Goal: Complete application form

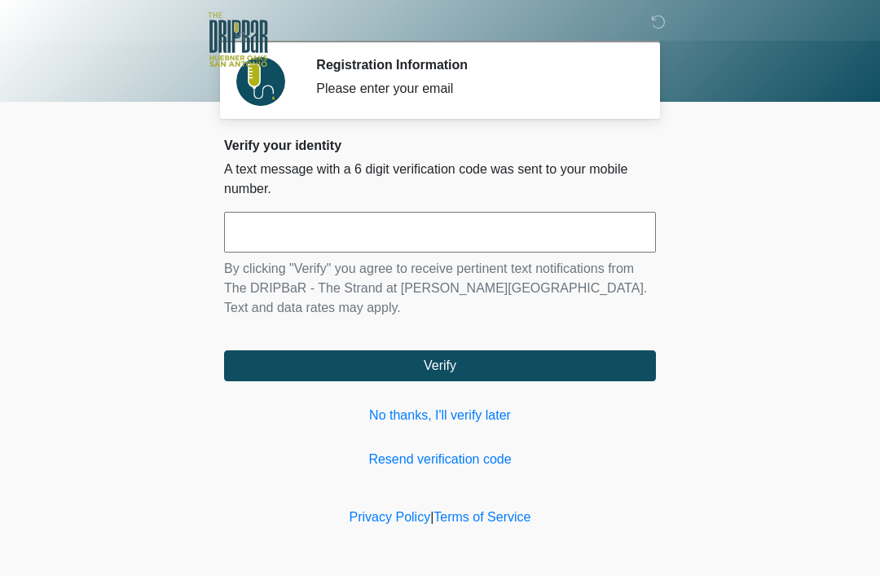
click at [485, 462] on link "Resend verification code" at bounding box center [440, 460] width 432 height 20
click at [458, 411] on link "No thanks, I'll verify later" at bounding box center [440, 416] width 432 height 20
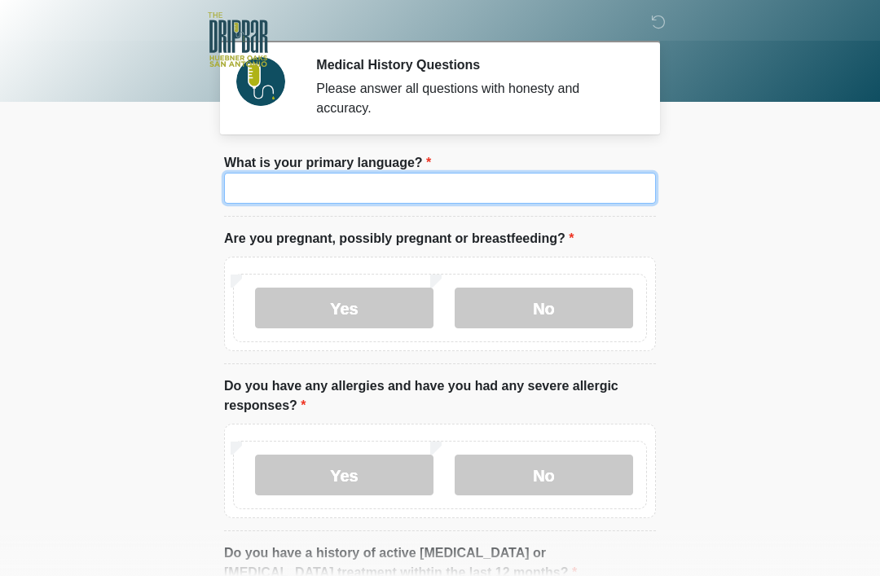
click at [432, 180] on input "What is your primary language?" at bounding box center [440, 188] width 432 height 31
type input "*******"
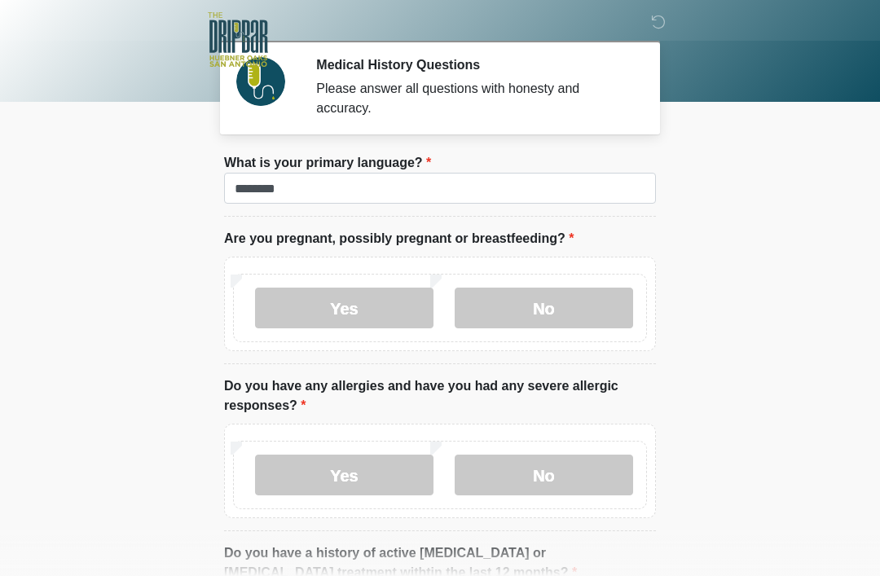
click at [576, 305] on label "No" at bounding box center [543, 308] width 178 height 41
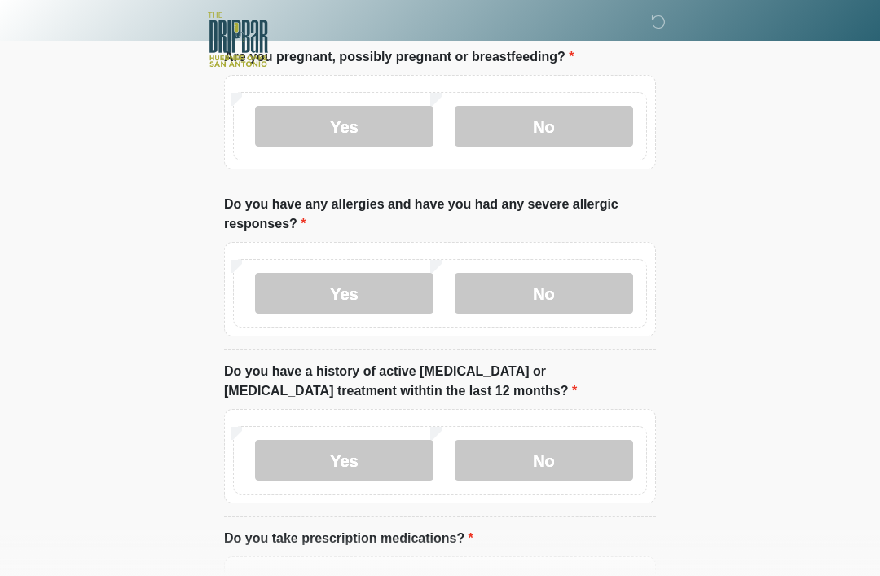
scroll to position [186, 0]
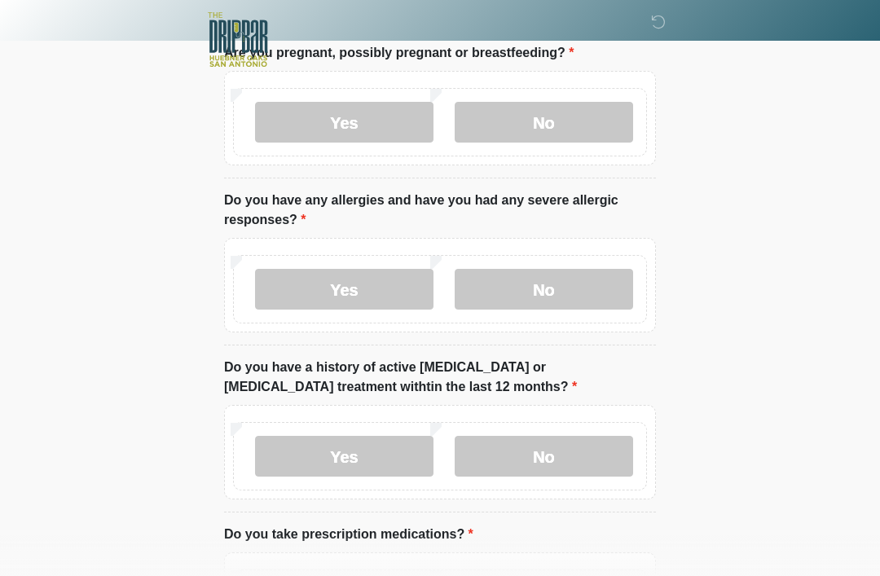
click at [351, 291] on label "Yes" at bounding box center [344, 289] width 178 height 41
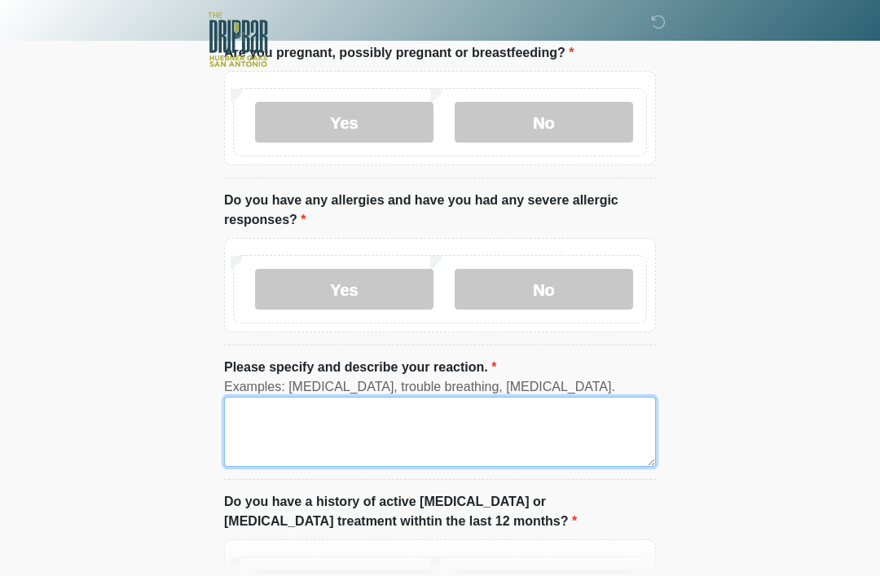
click at [339, 410] on textarea "Please specify and describe your reaction." at bounding box center [440, 432] width 432 height 70
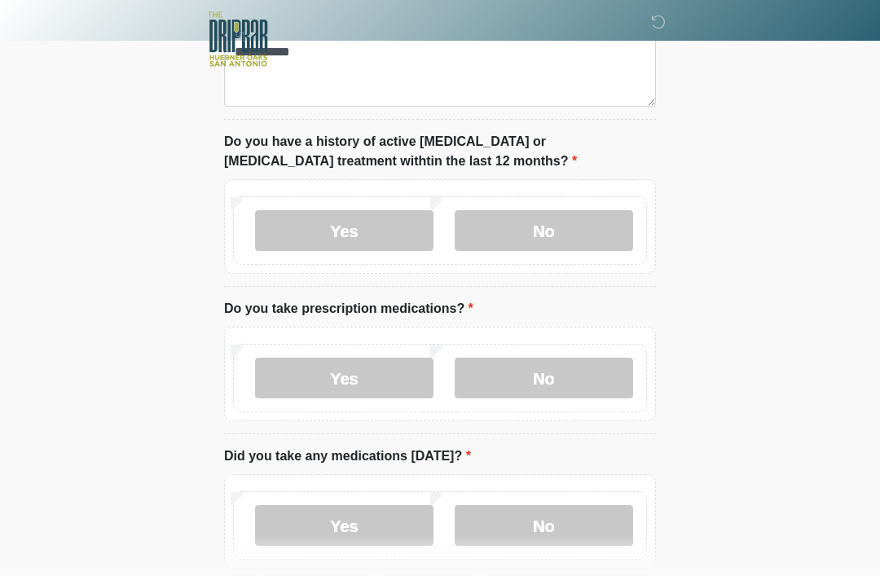
scroll to position [546, 0]
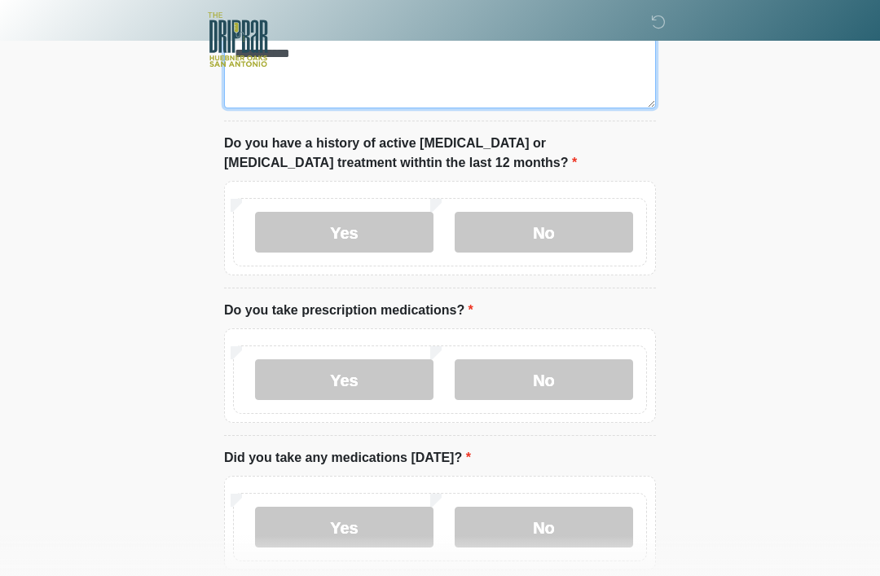
type textarea "**********"
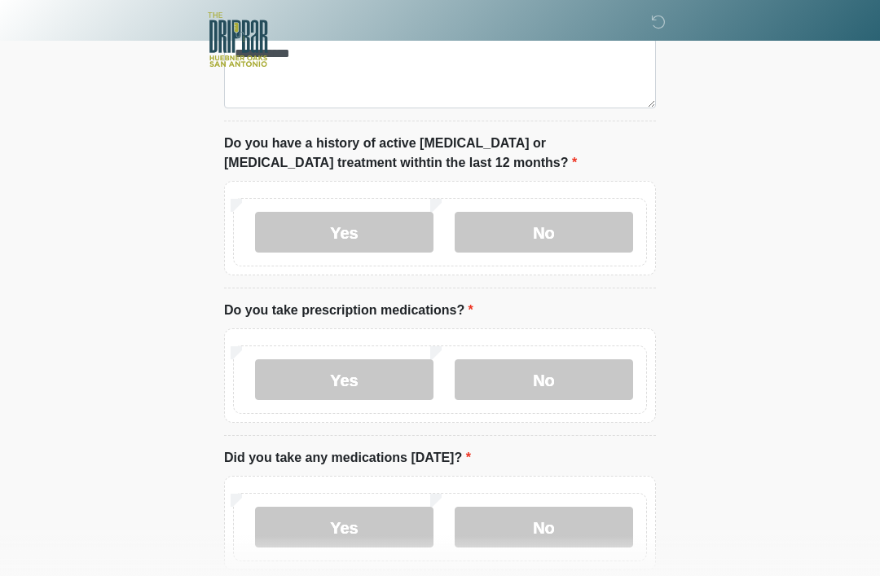
click at [580, 216] on label "No" at bounding box center [543, 232] width 178 height 41
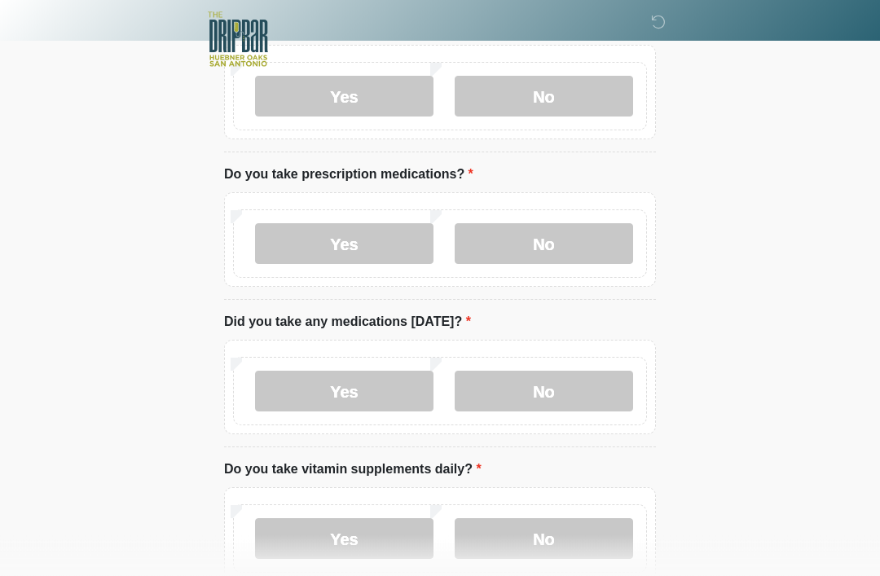
scroll to position [688, 0]
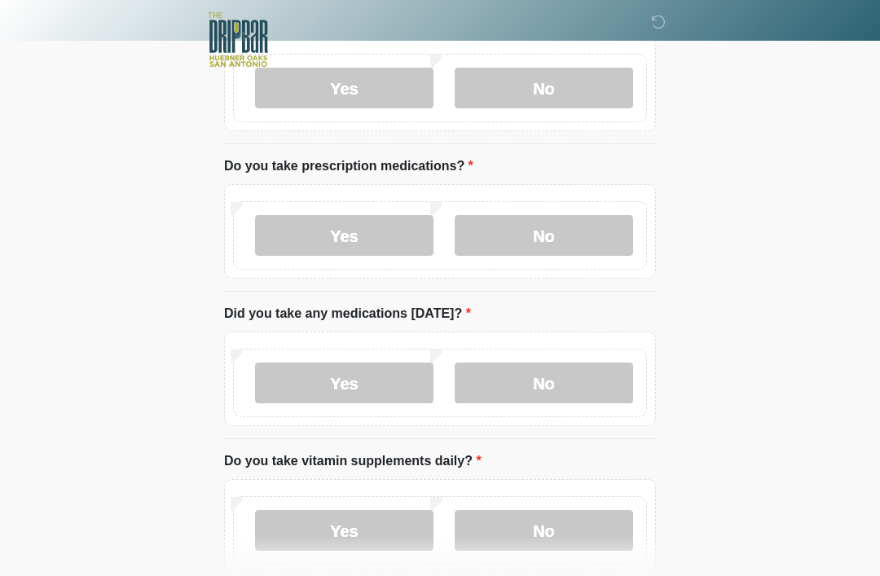
click at [572, 222] on label "No" at bounding box center [543, 235] width 178 height 41
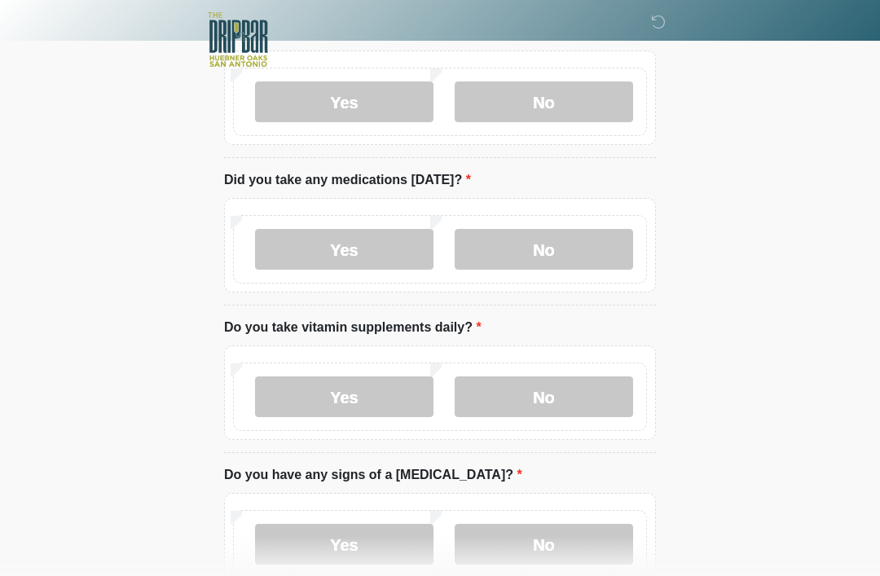
scroll to position [826, 0]
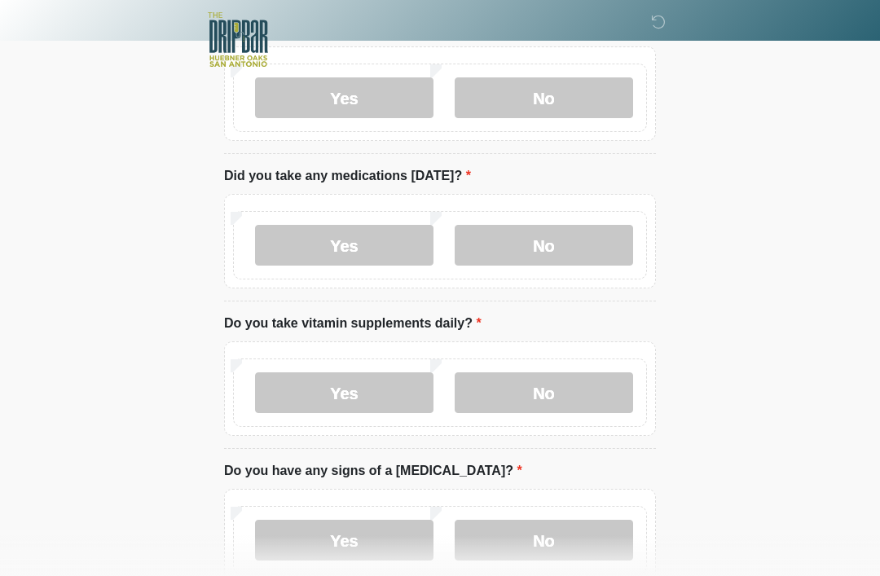
click at [580, 231] on label "No" at bounding box center [543, 245] width 178 height 41
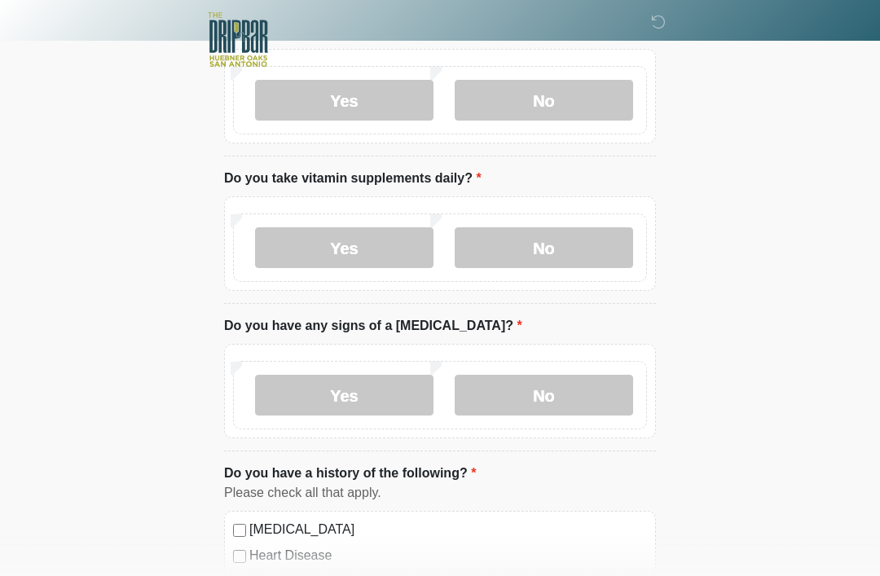
scroll to position [973, 0]
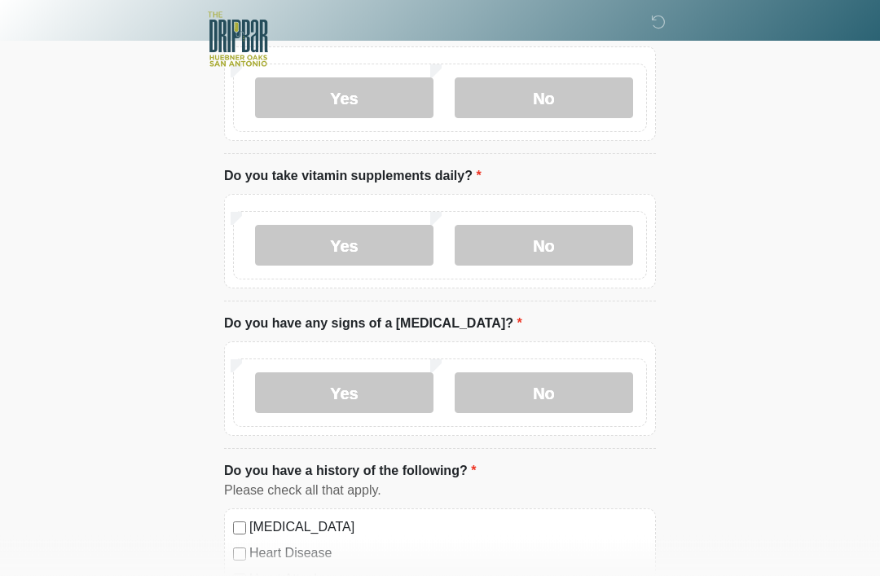
click at [582, 236] on label "No" at bounding box center [543, 246] width 178 height 41
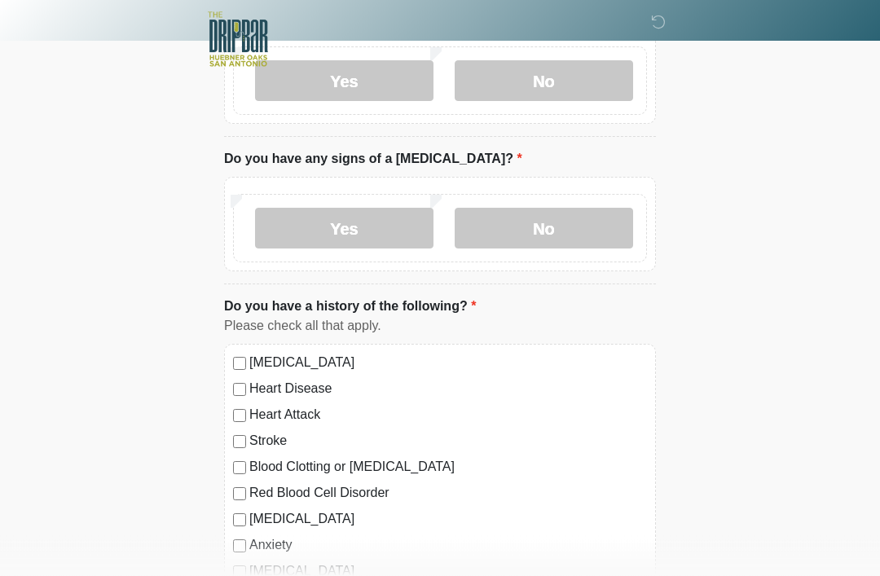
scroll to position [1138, 0]
click at [573, 219] on label "No" at bounding box center [543, 228] width 178 height 41
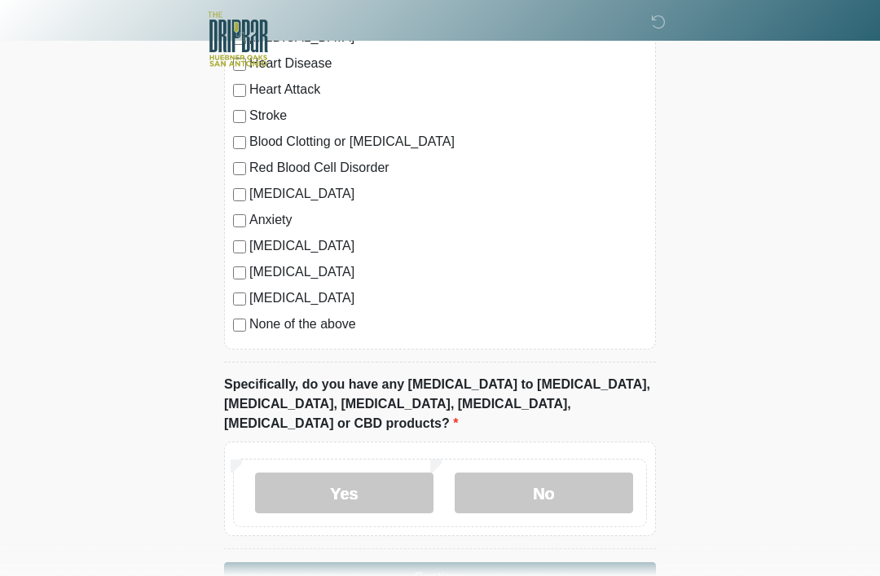
scroll to position [1492, 0]
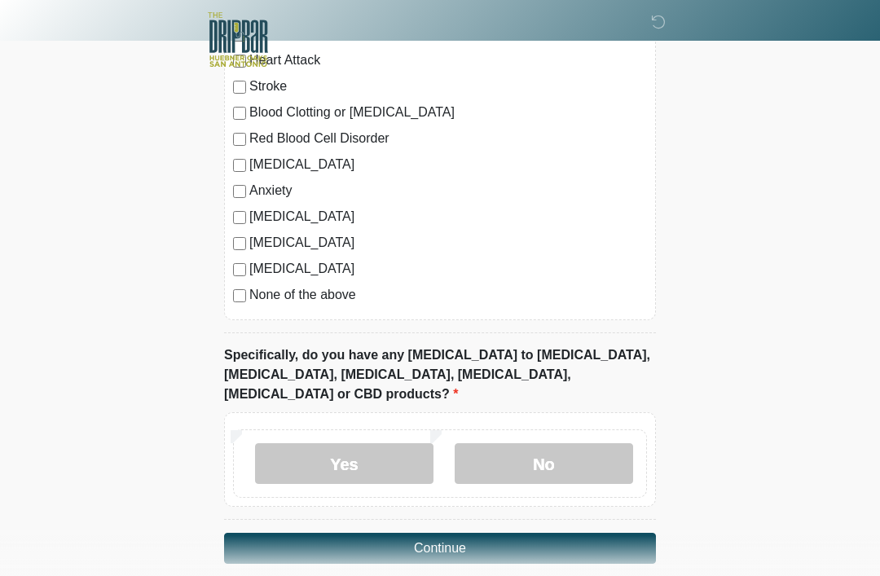
click at [560, 446] on label "No" at bounding box center [543, 463] width 178 height 41
click at [521, 533] on button "Continue" at bounding box center [440, 548] width 432 height 31
click at [469, 533] on button "Continue" at bounding box center [440, 548] width 432 height 31
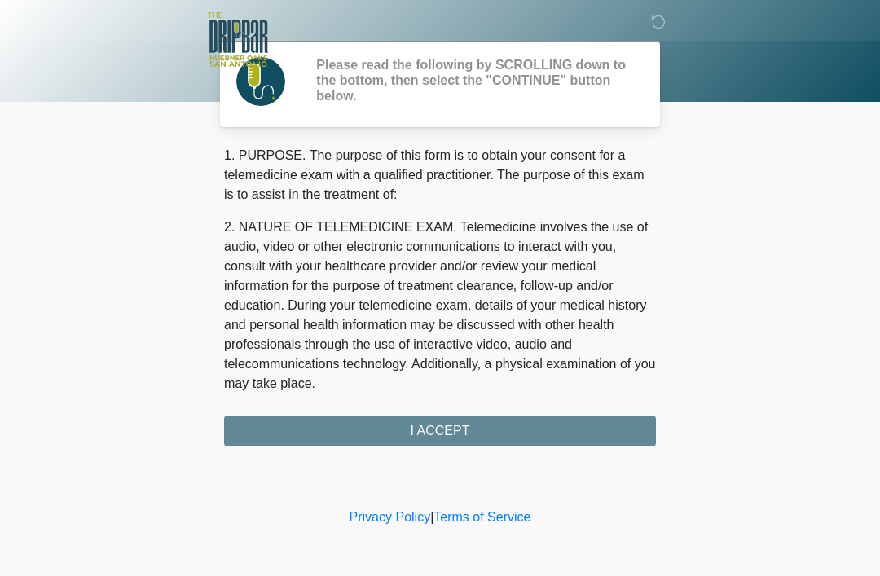
scroll to position [0, 0]
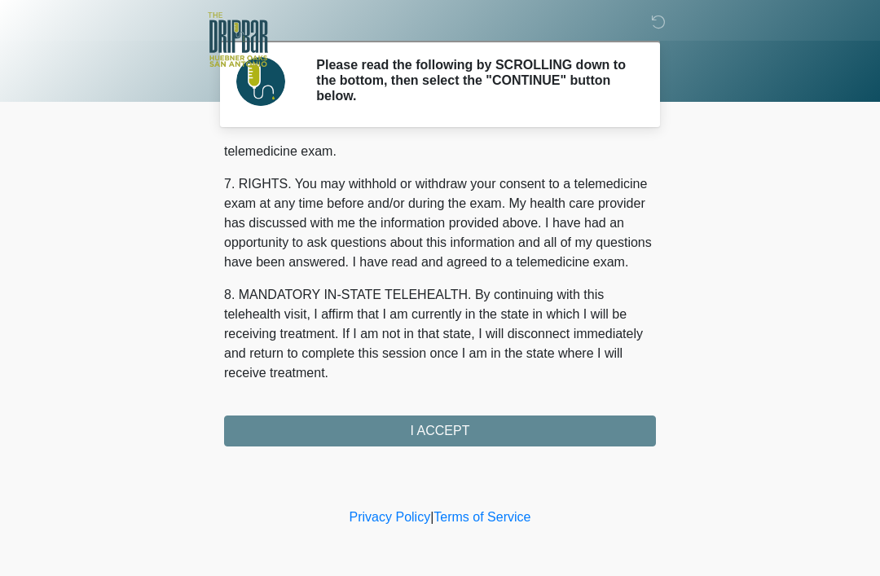
click at [491, 434] on div "1. PURPOSE. The purpose of this form is to obtain your consent for a telemedici…" at bounding box center [440, 296] width 432 height 301
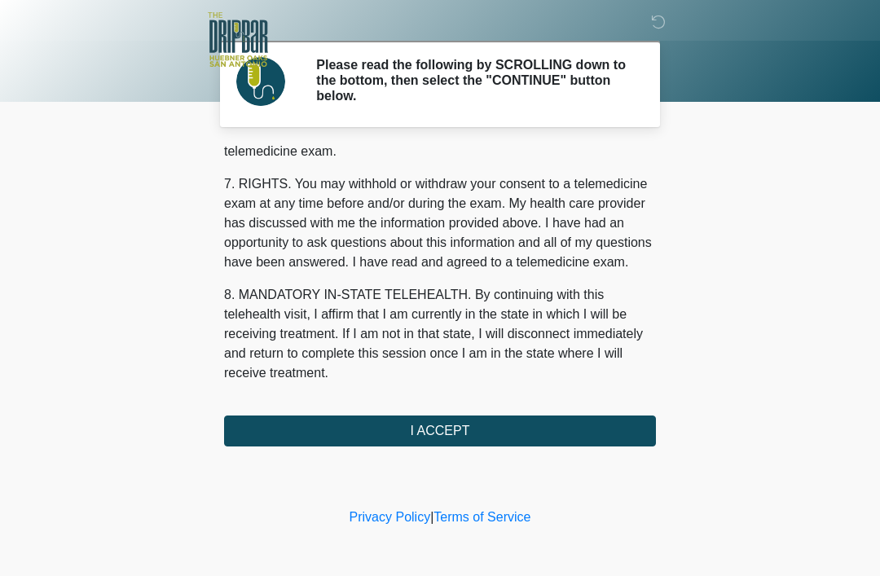
scroll to position [714, 0]
click at [503, 424] on button "I ACCEPT" at bounding box center [440, 430] width 432 height 31
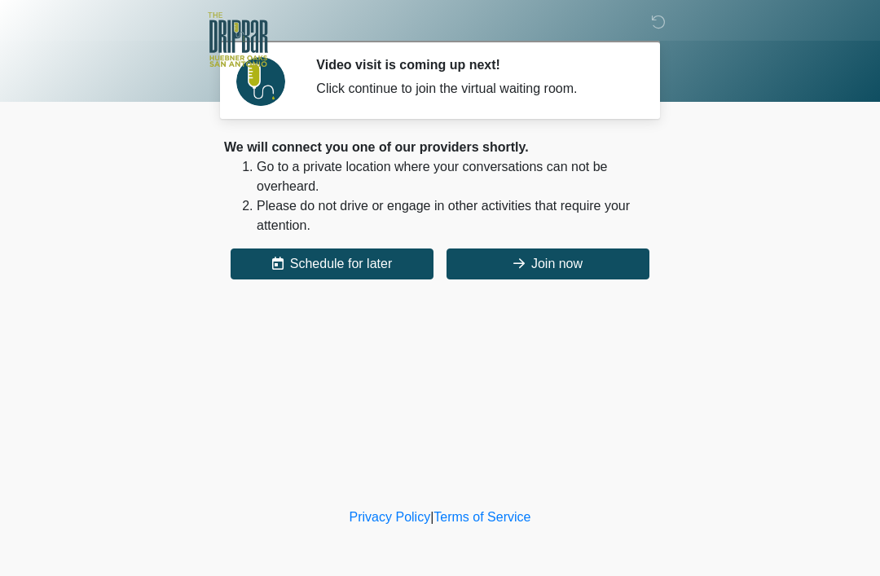
click at [596, 260] on button "Join now" at bounding box center [547, 263] width 203 height 31
